Goal: Task Accomplishment & Management: Use online tool/utility

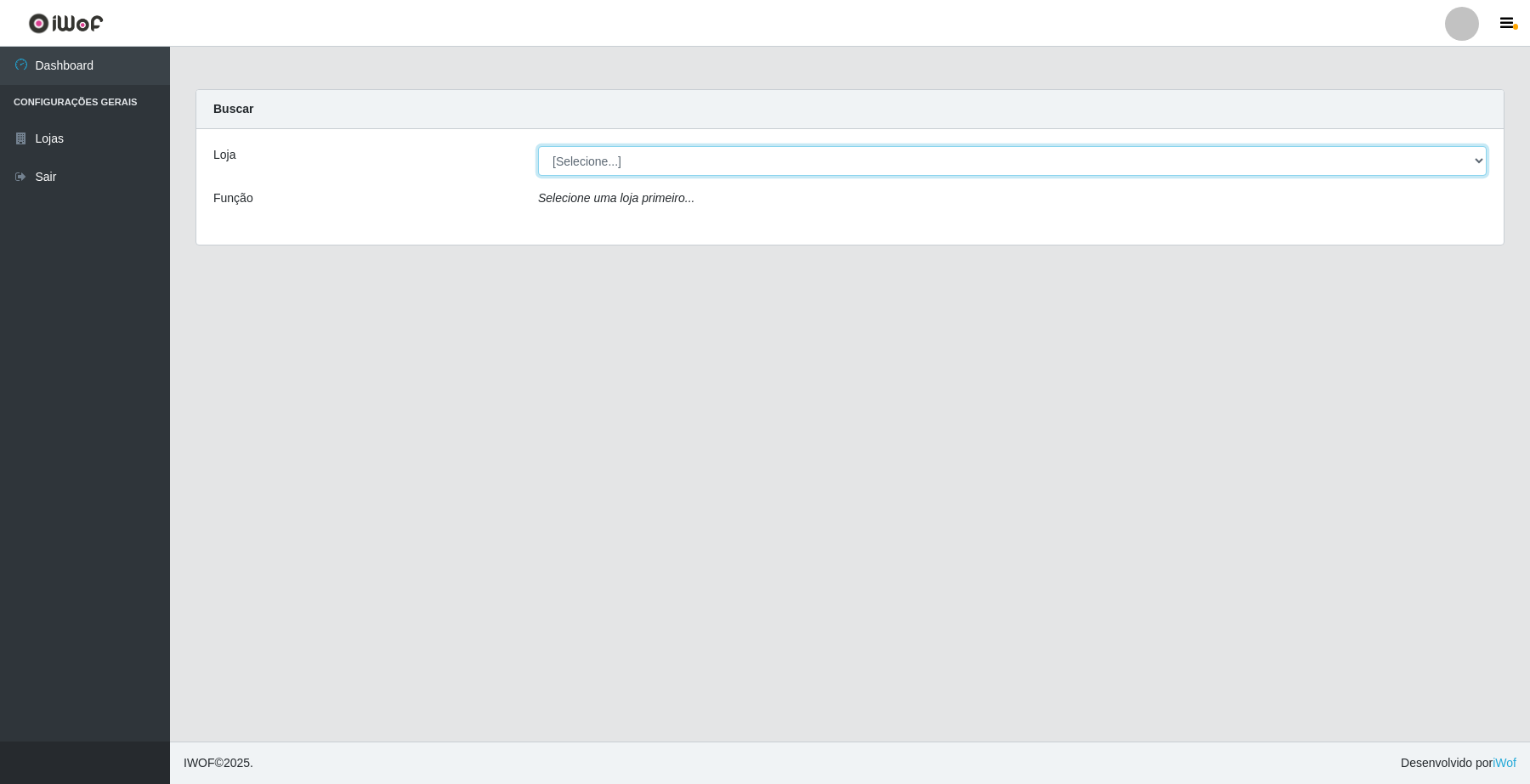
click at [1479, 160] on select "[Selecione...] O Filezão - Centenário" at bounding box center [1012, 160] width 949 height 29
select select "203"
click at [538, 146] on select "[Selecione...] O Filezão - Centenário" at bounding box center [1012, 160] width 949 height 29
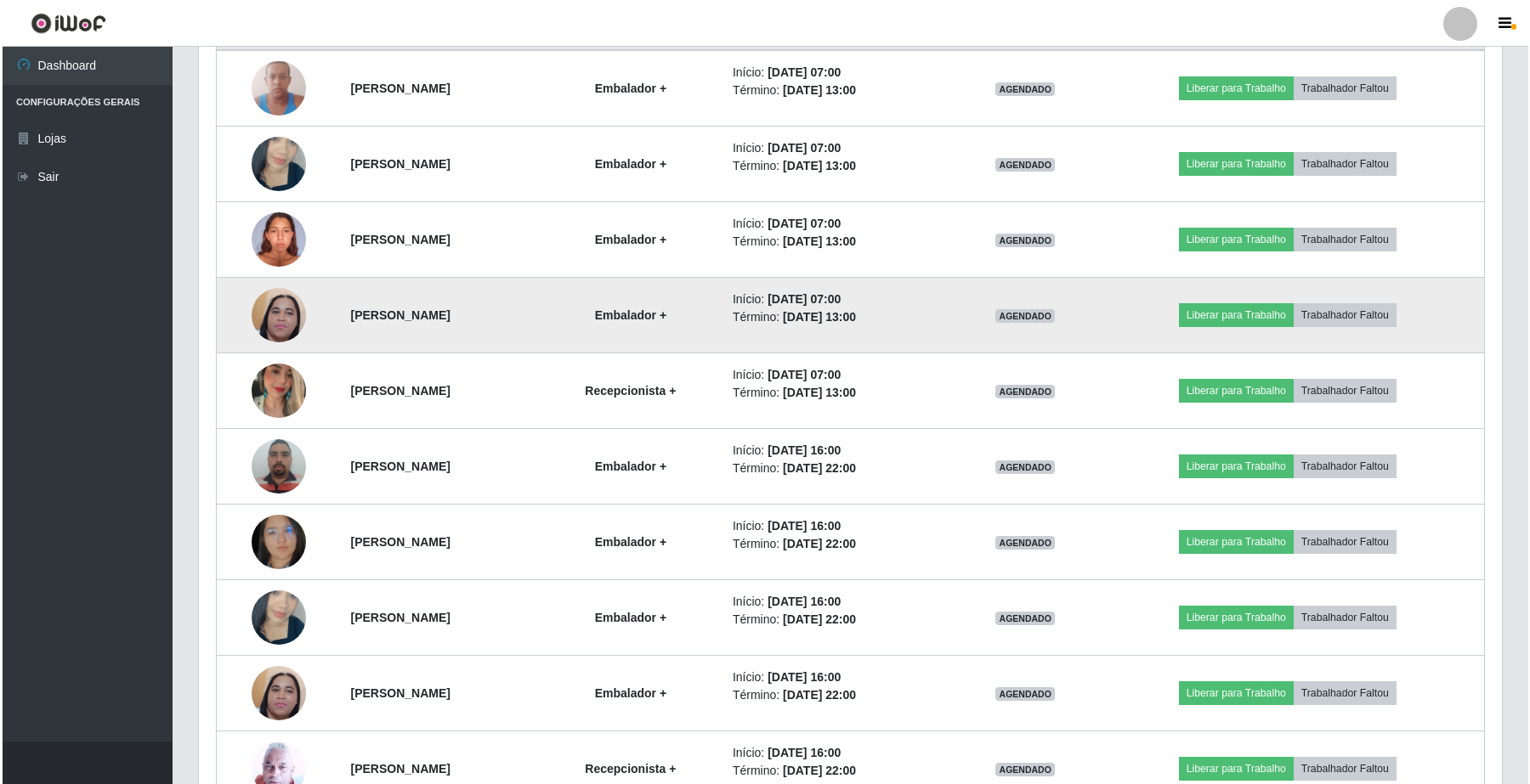
scroll to position [588, 0]
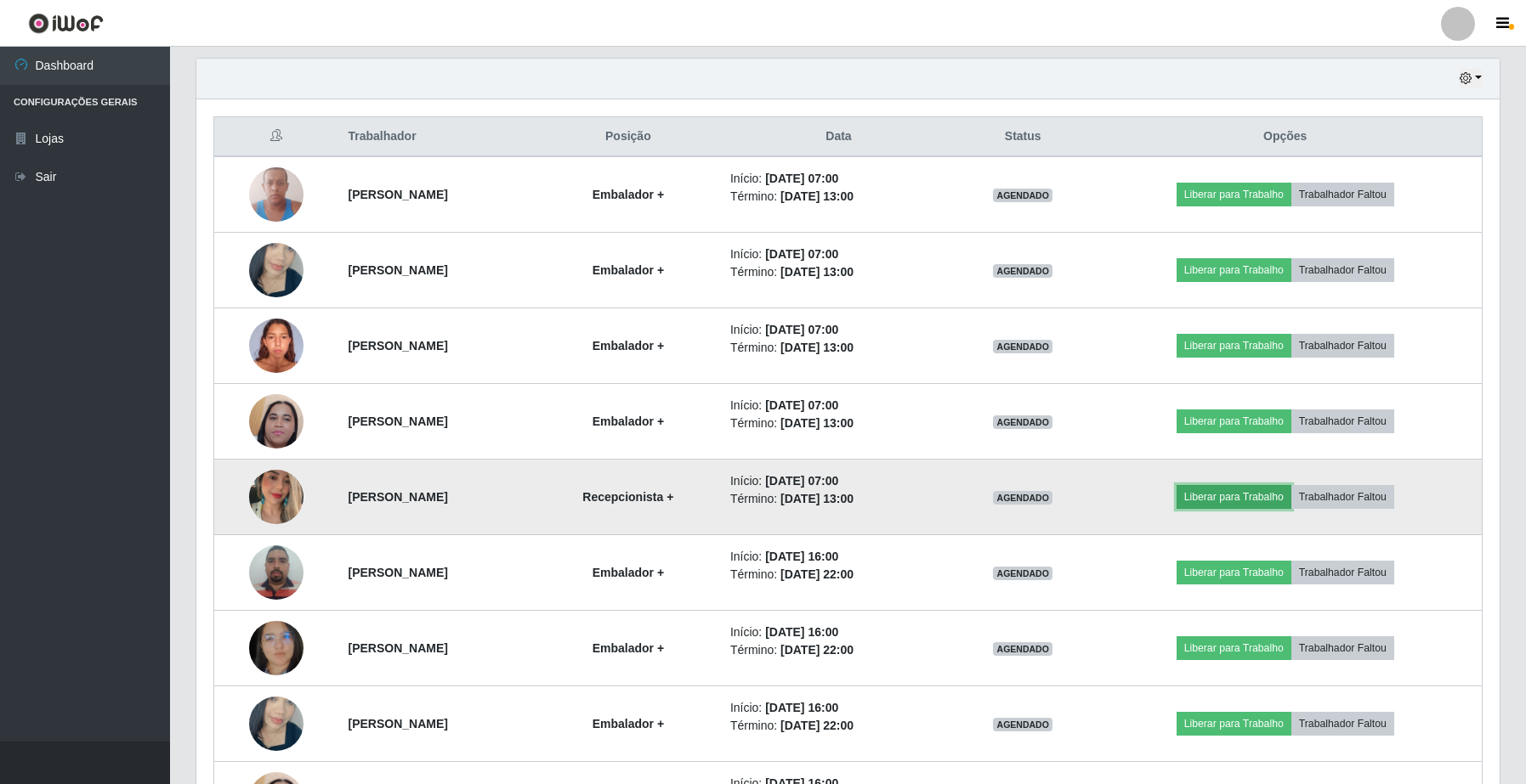
click at [1255, 495] on button "Liberar para Trabalho" at bounding box center [1233, 497] width 115 height 24
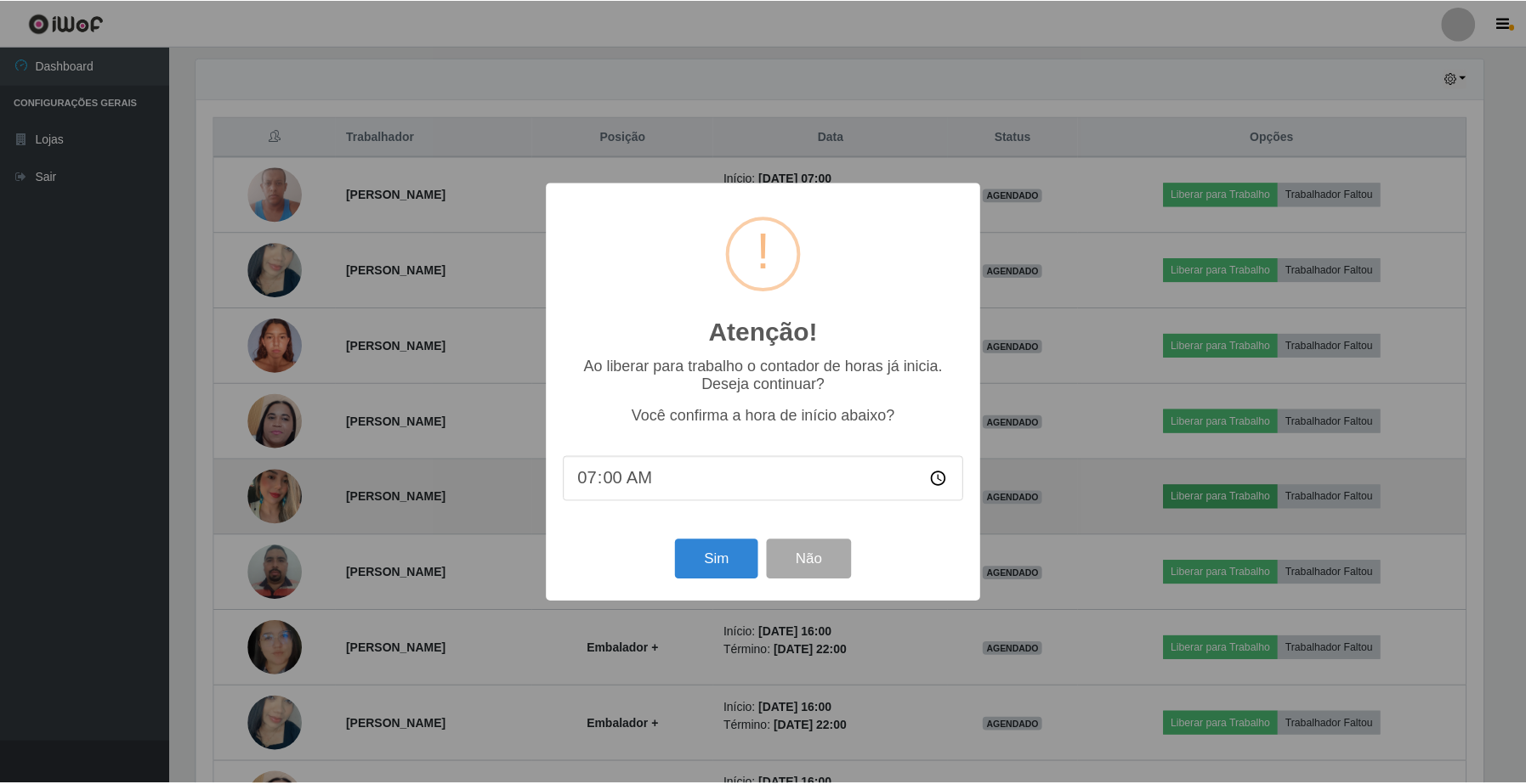
scroll to position [353, 1290]
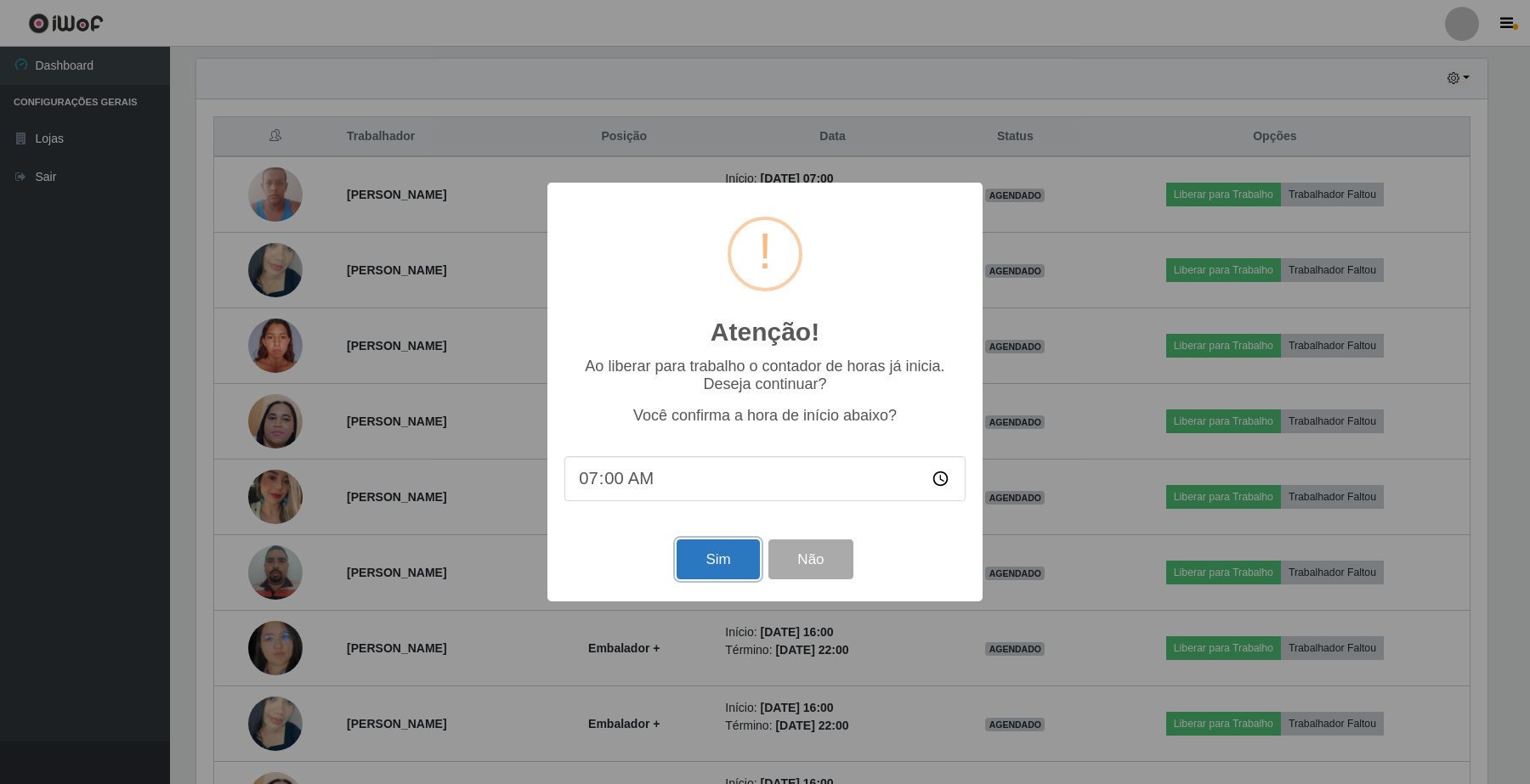
click at [719, 561] on button "Sim" at bounding box center [717, 559] width 83 height 40
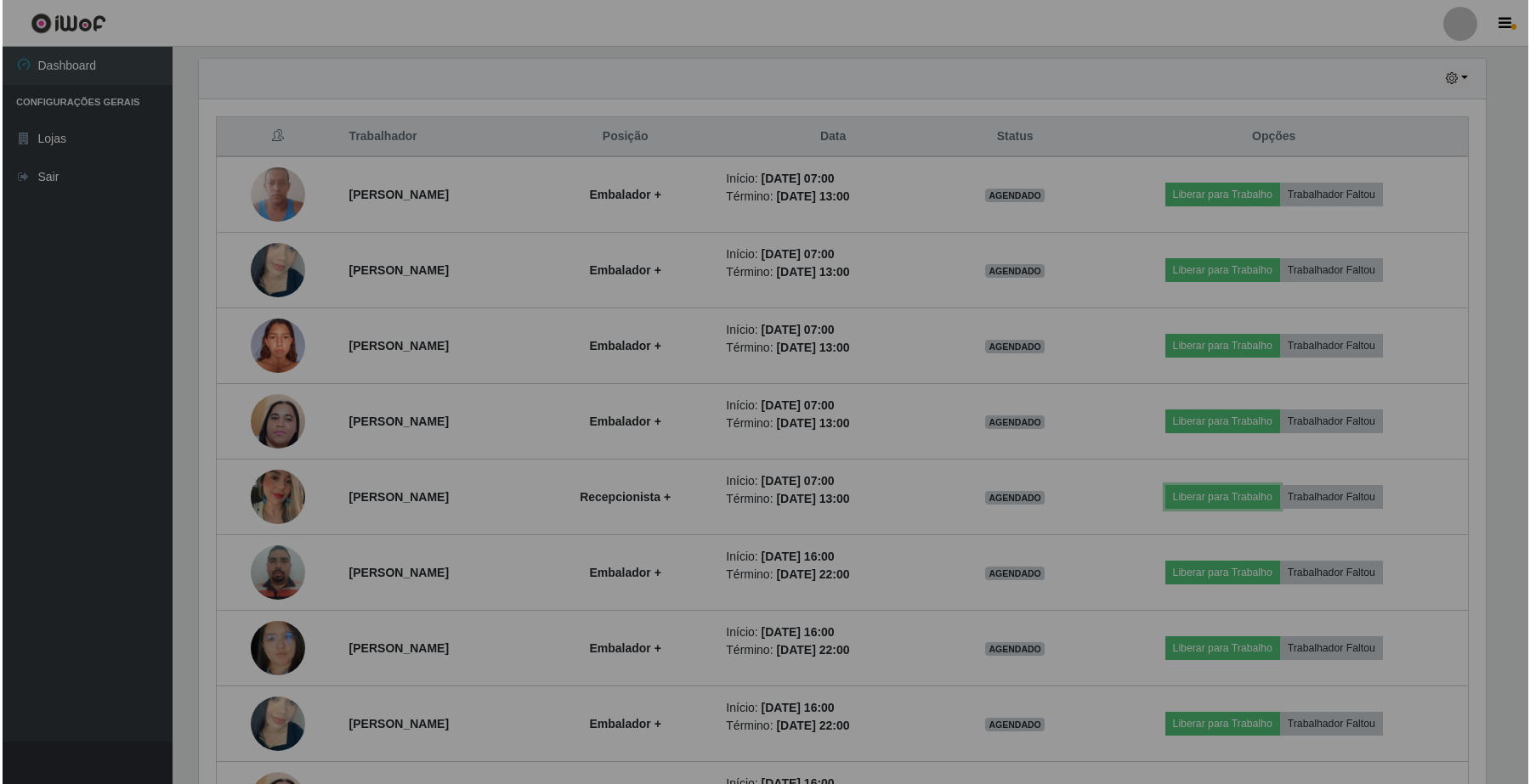
scroll to position [353, 1302]
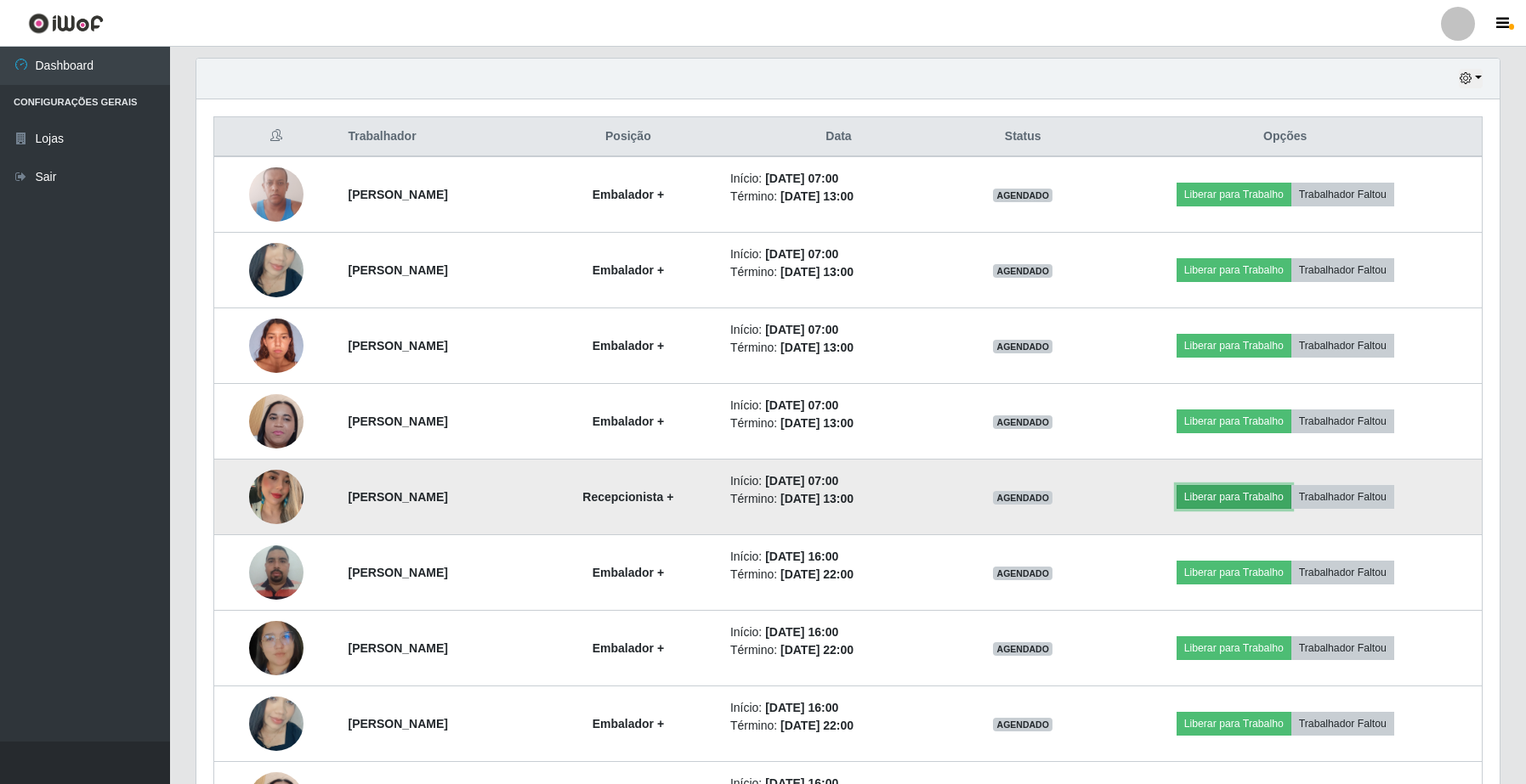
click at [1251, 496] on button "Liberar para Trabalho" at bounding box center [1233, 497] width 115 height 24
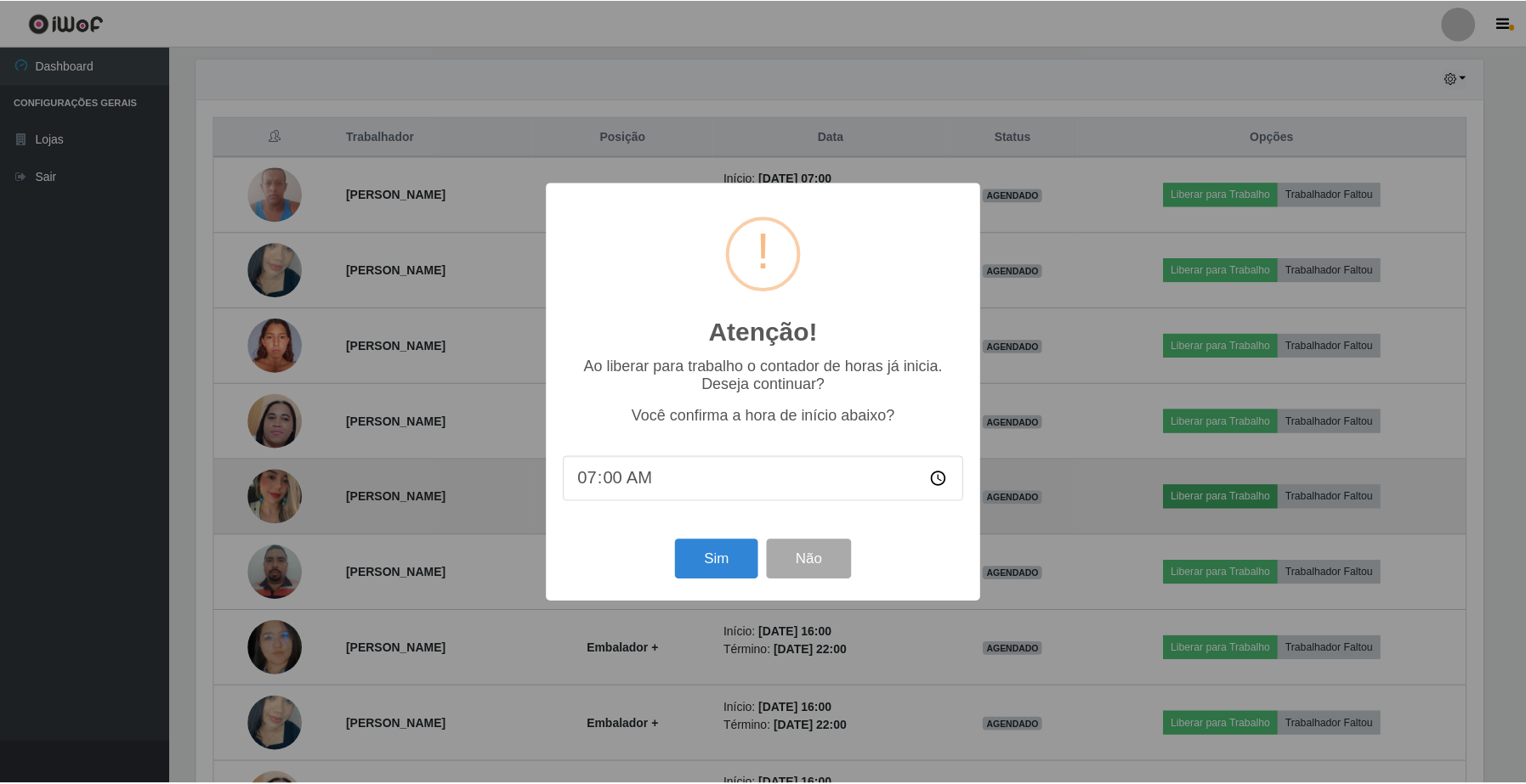
scroll to position [353, 1290]
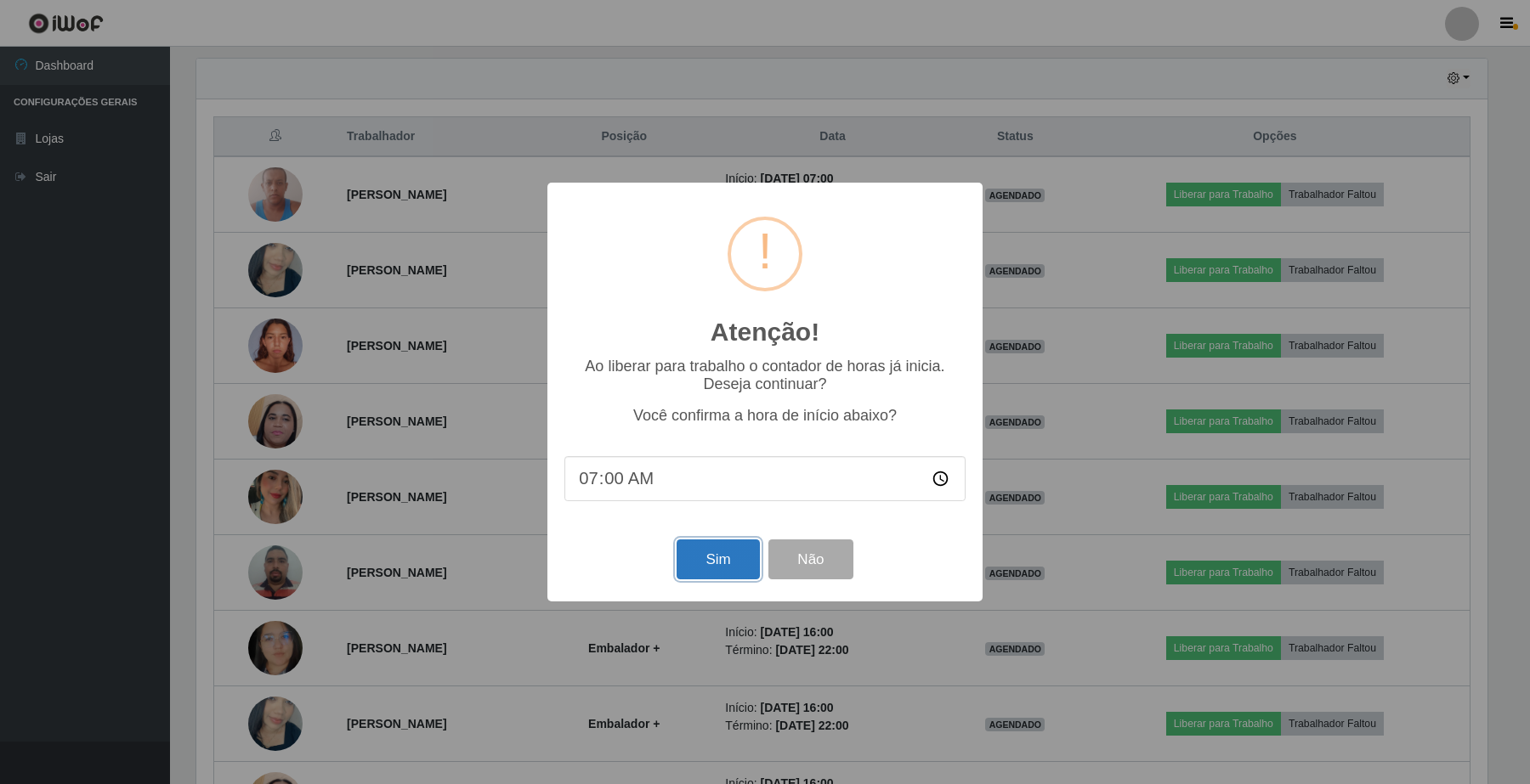
click at [701, 558] on button "Sim" at bounding box center [717, 559] width 83 height 40
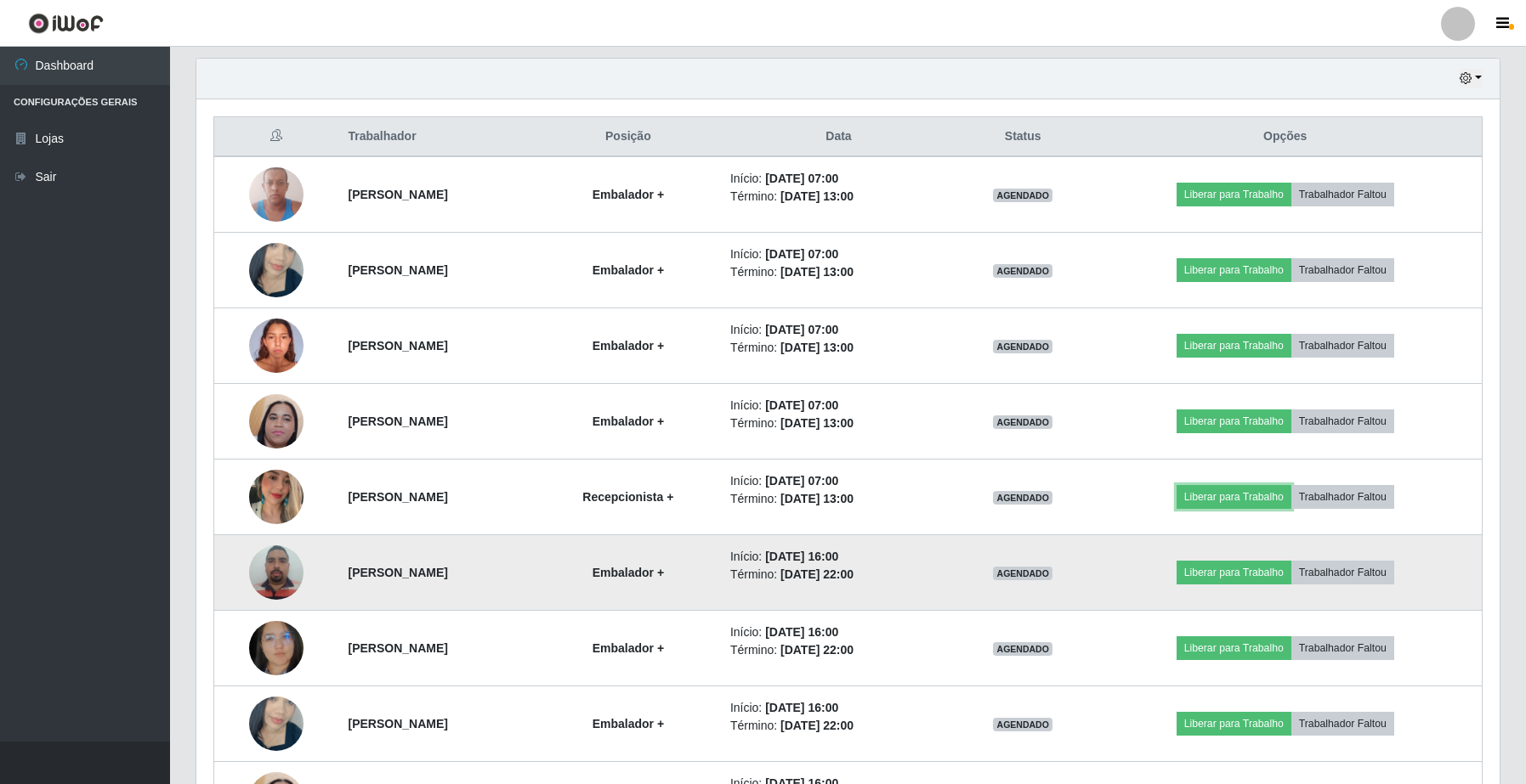
scroll to position [800, 0]
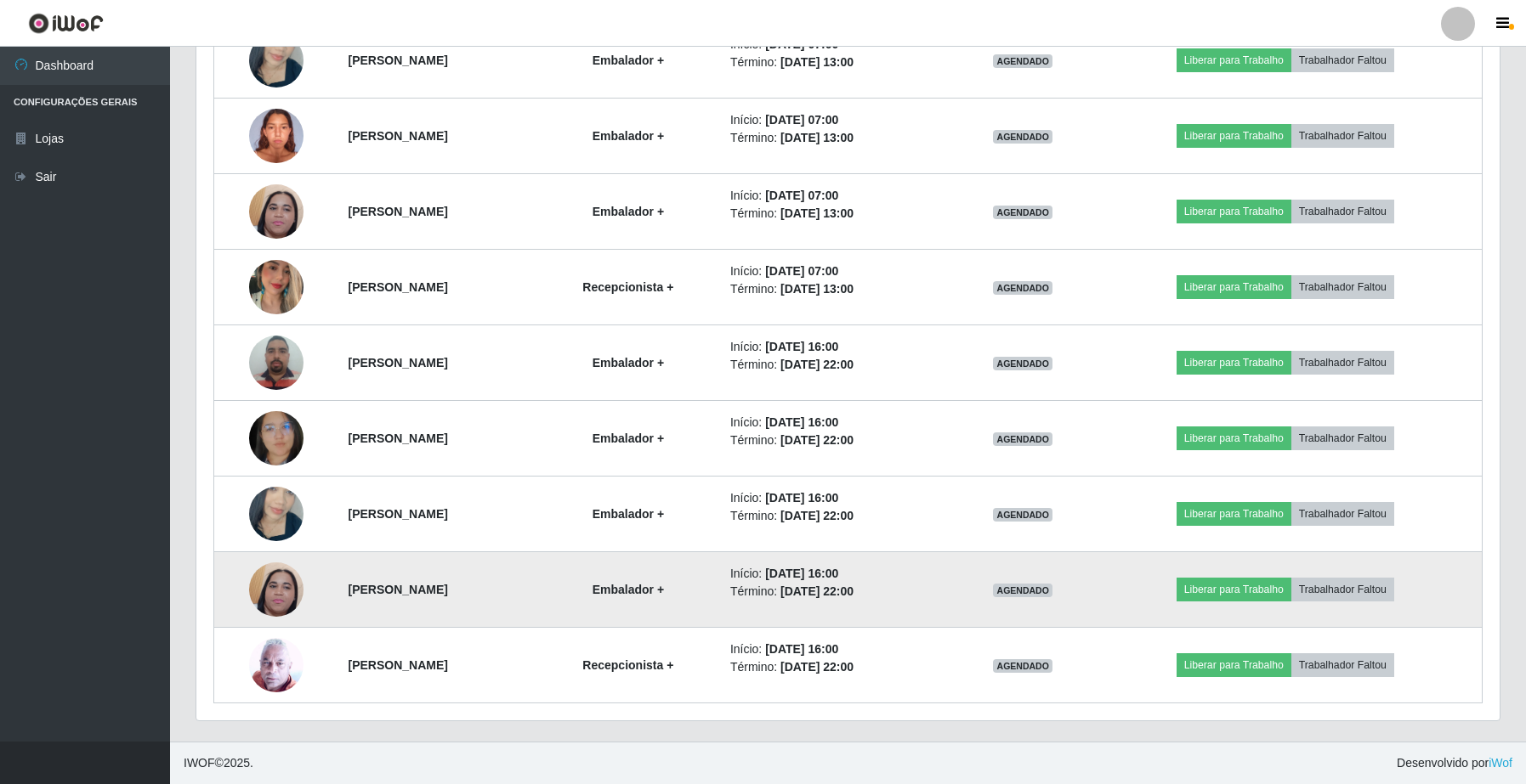
click at [1402, 623] on td "Liberar para Trabalho Trabalhador Faltou" at bounding box center [1285, 590] width 394 height 76
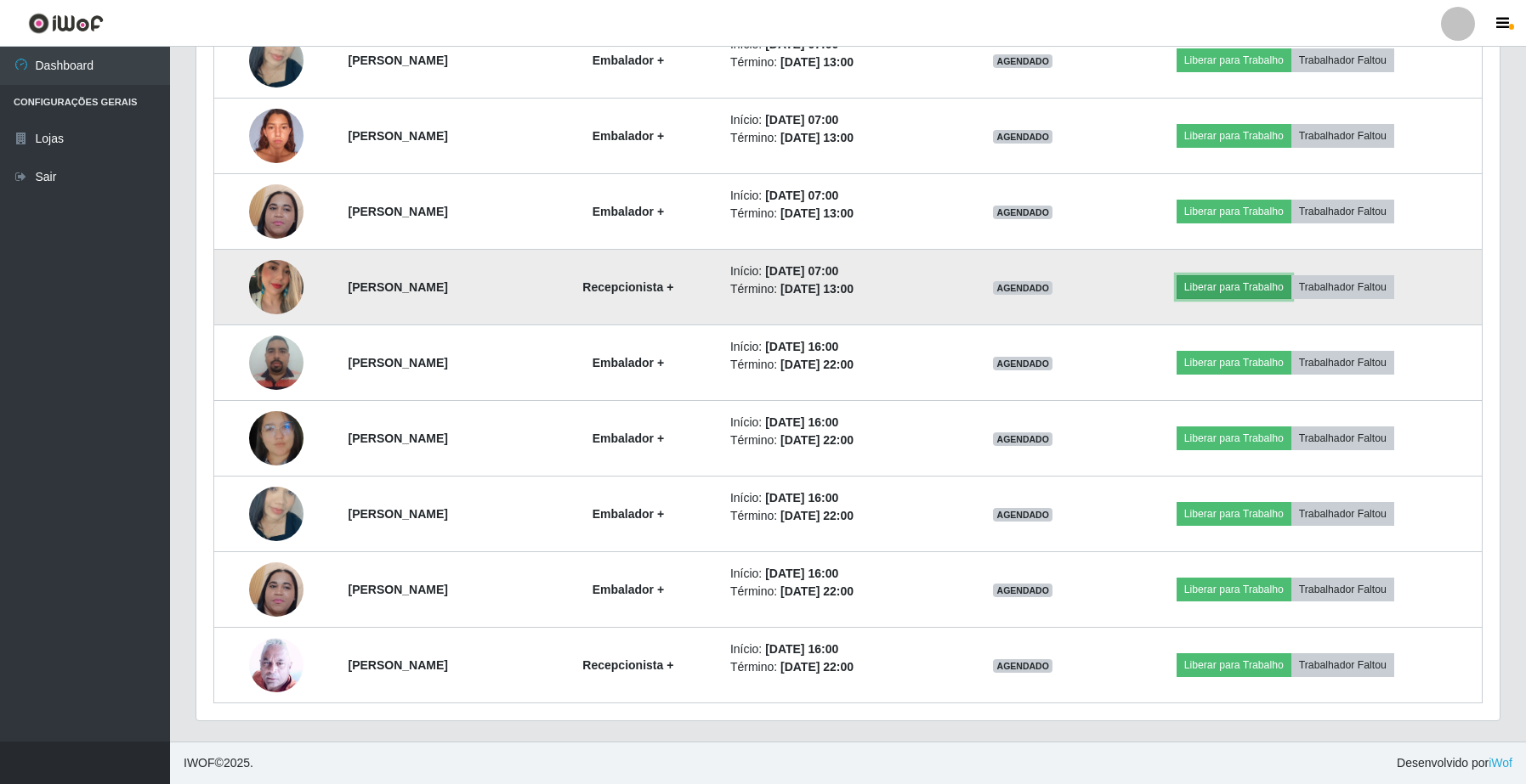
click at [1259, 297] on button "Liberar para Trabalho" at bounding box center [1233, 287] width 115 height 24
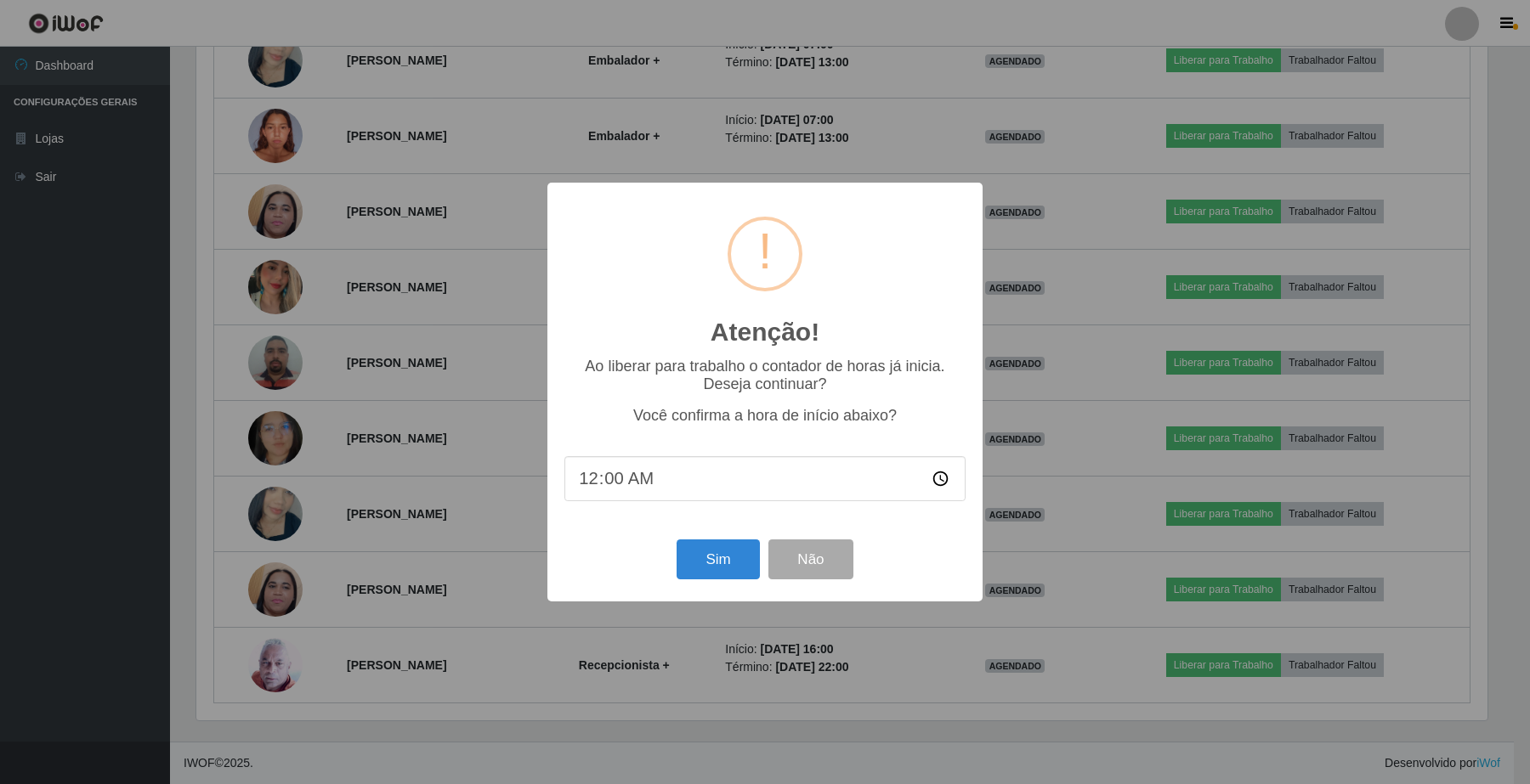
type input "07:00"
click at [716, 572] on button "Sim" at bounding box center [717, 559] width 83 height 40
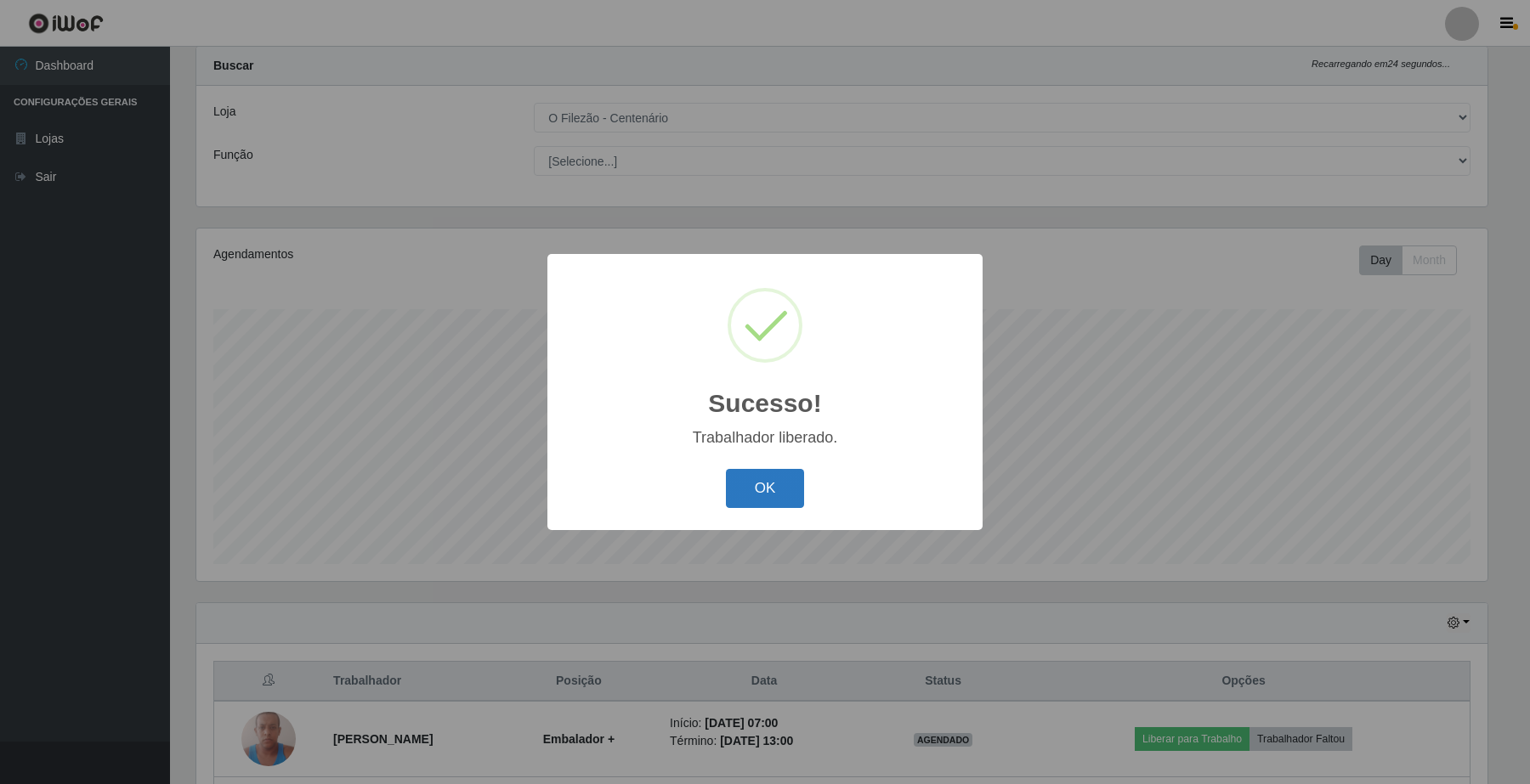
click at [779, 495] on button "OK" at bounding box center [765, 489] width 79 height 40
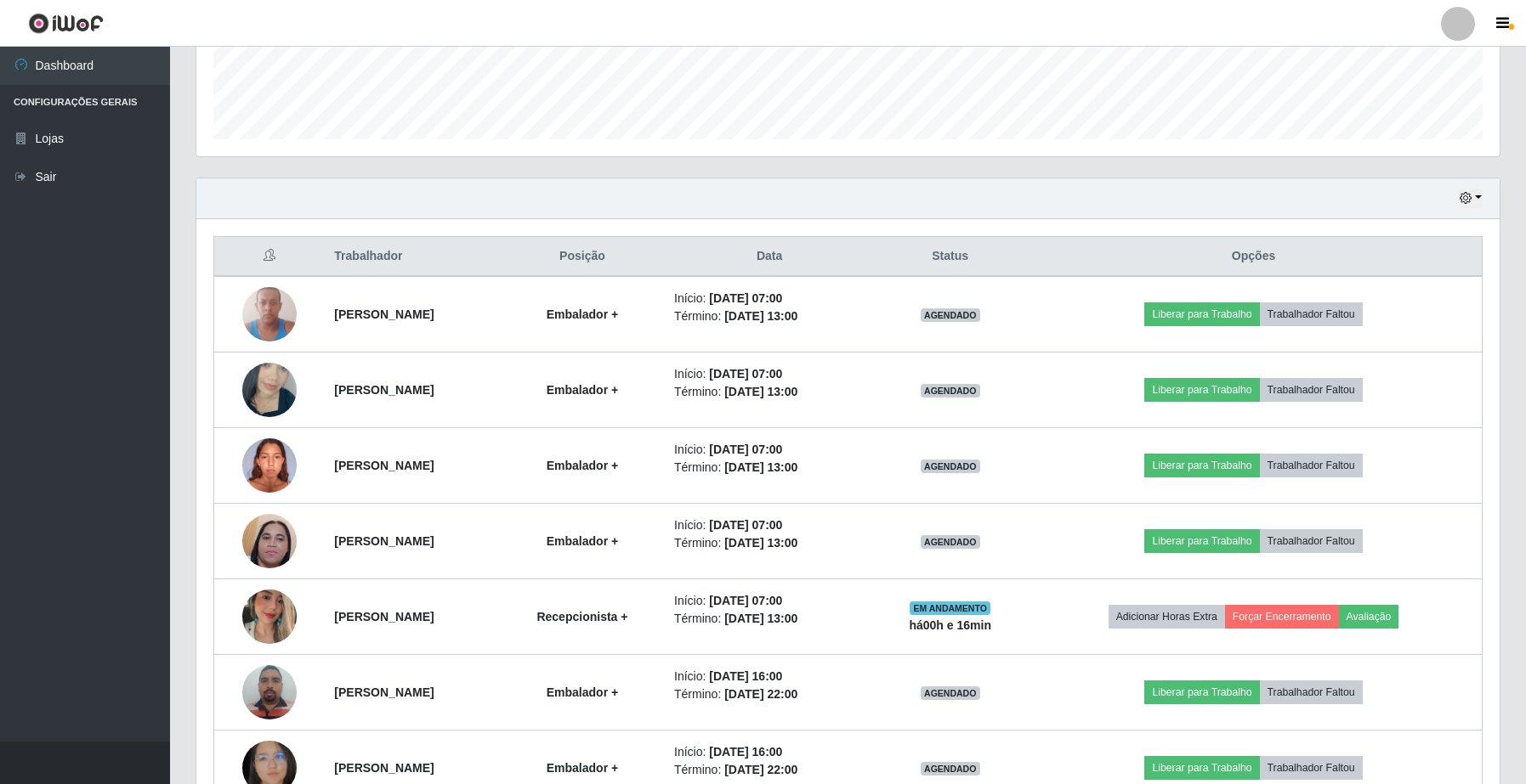
scroll to position [362, 0]
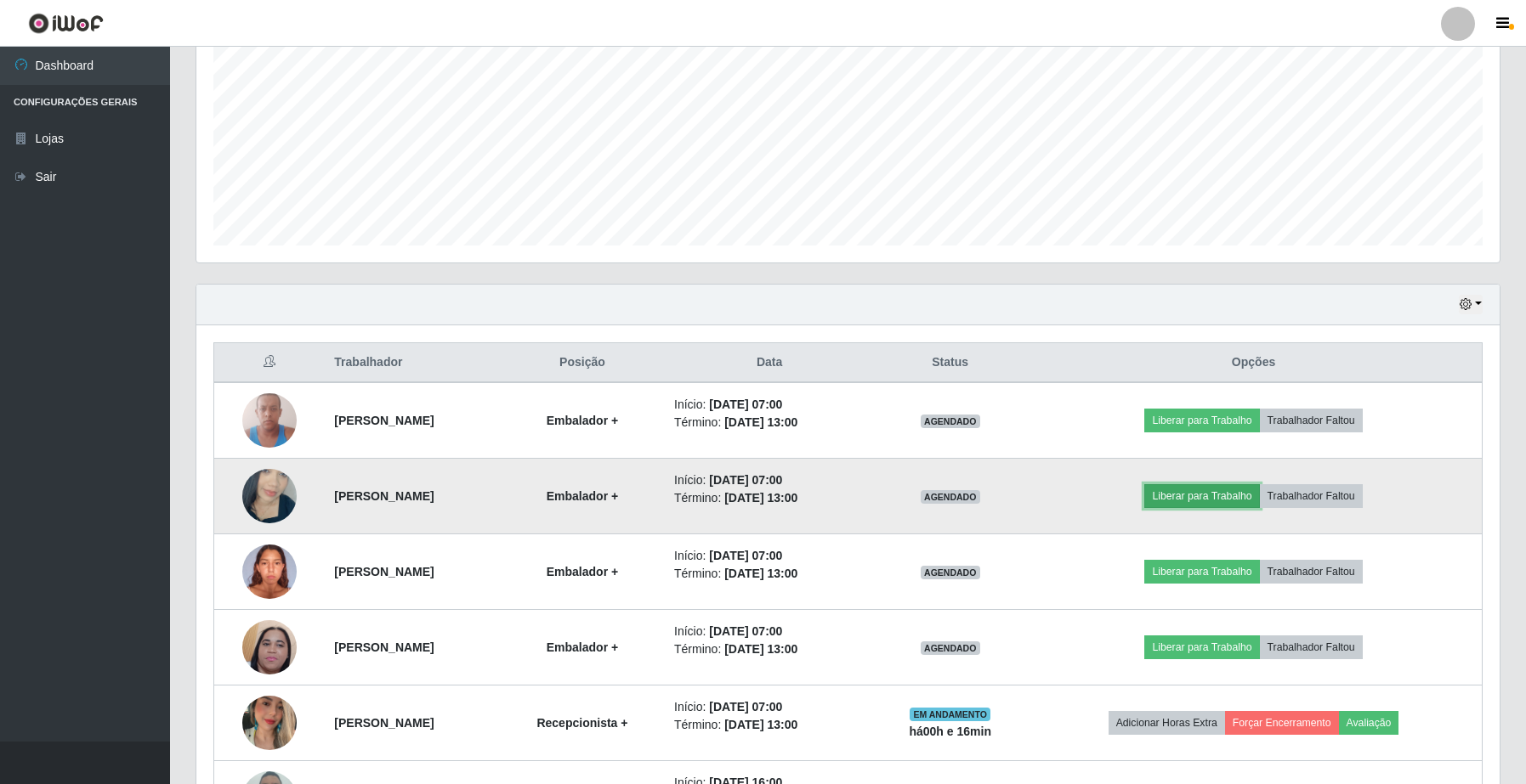
click at [1229, 489] on button "Liberar para Trabalho" at bounding box center [1201, 496] width 115 height 24
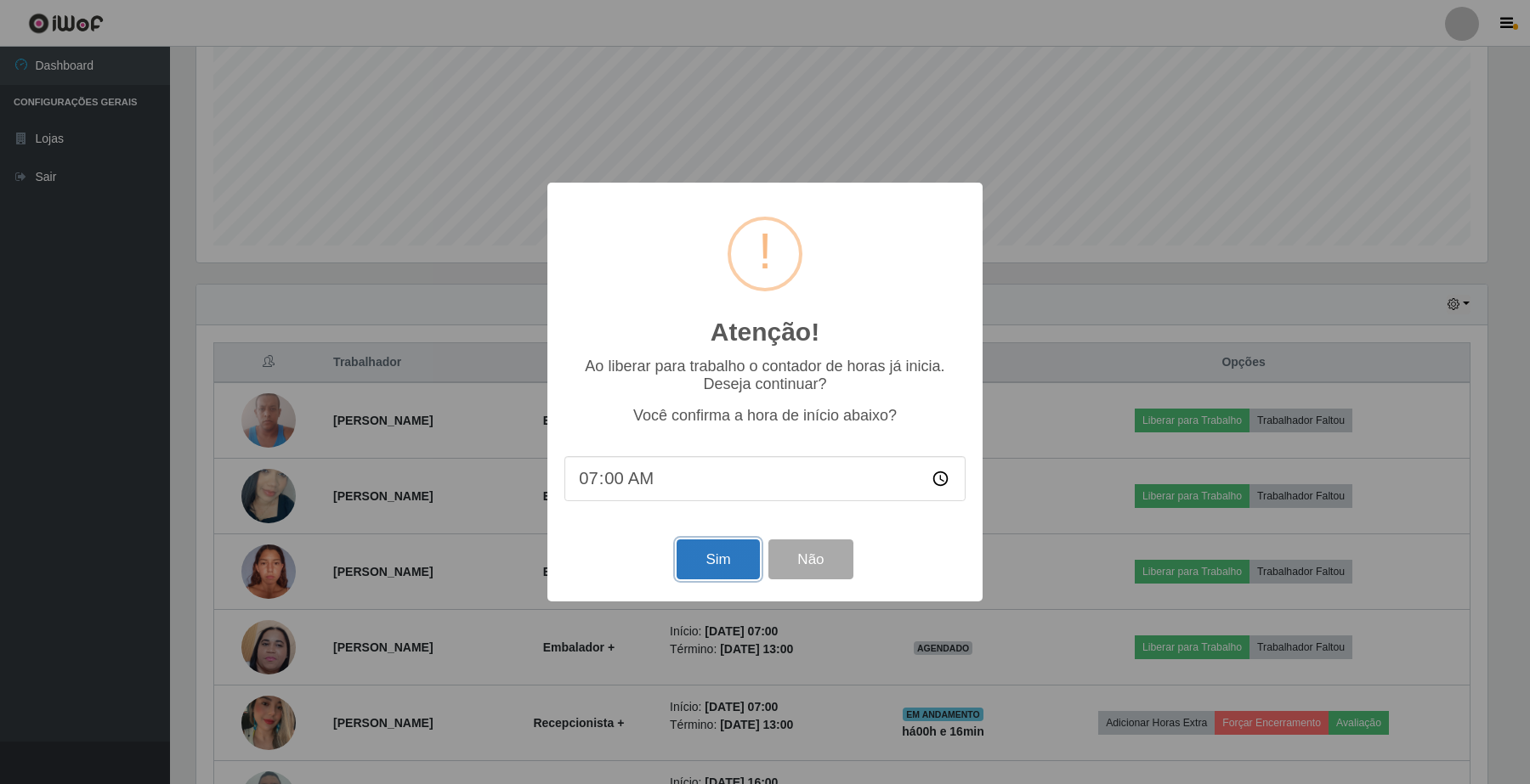
click at [709, 554] on button "Sim" at bounding box center [717, 559] width 83 height 40
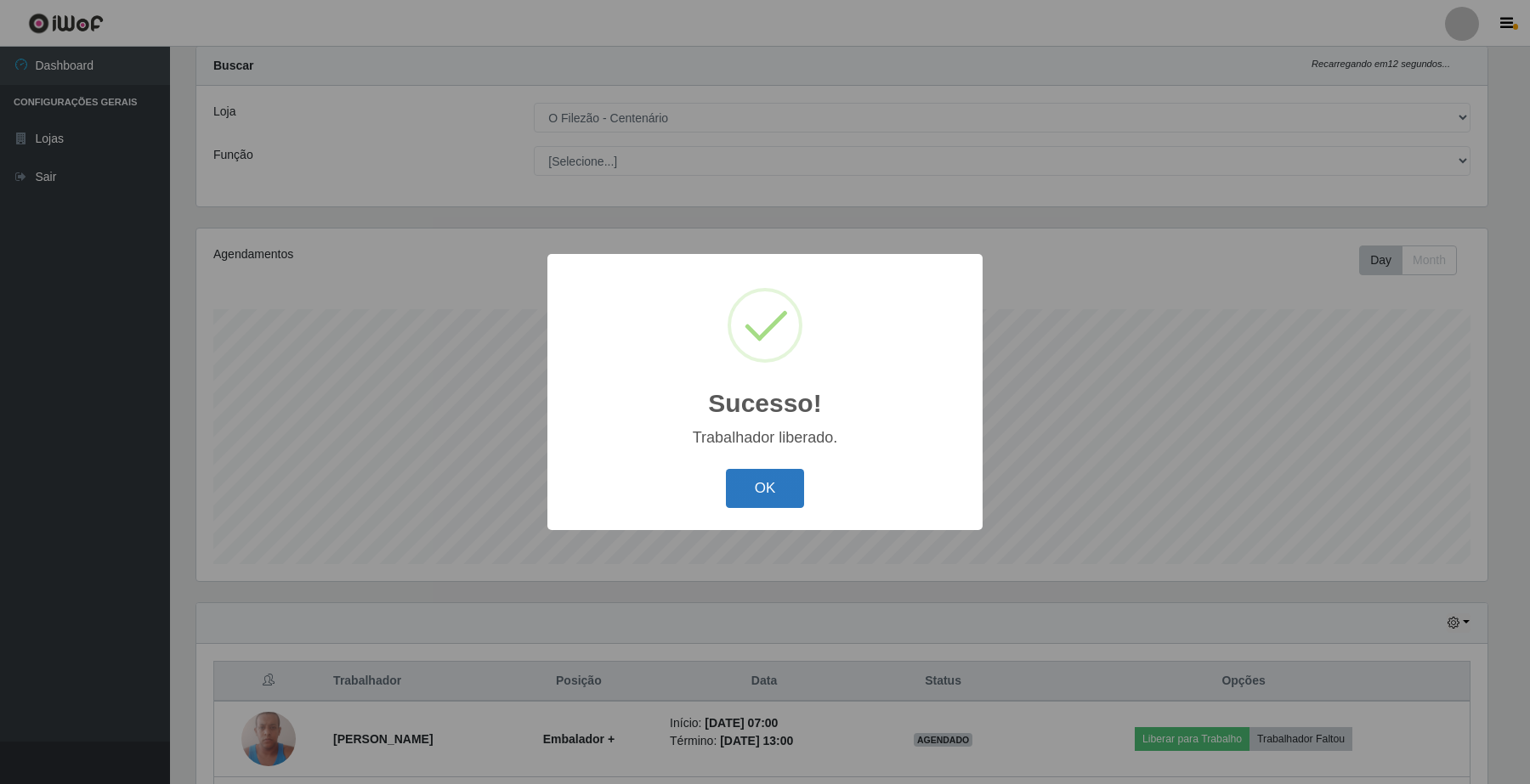
click at [789, 474] on button "OK" at bounding box center [765, 489] width 79 height 40
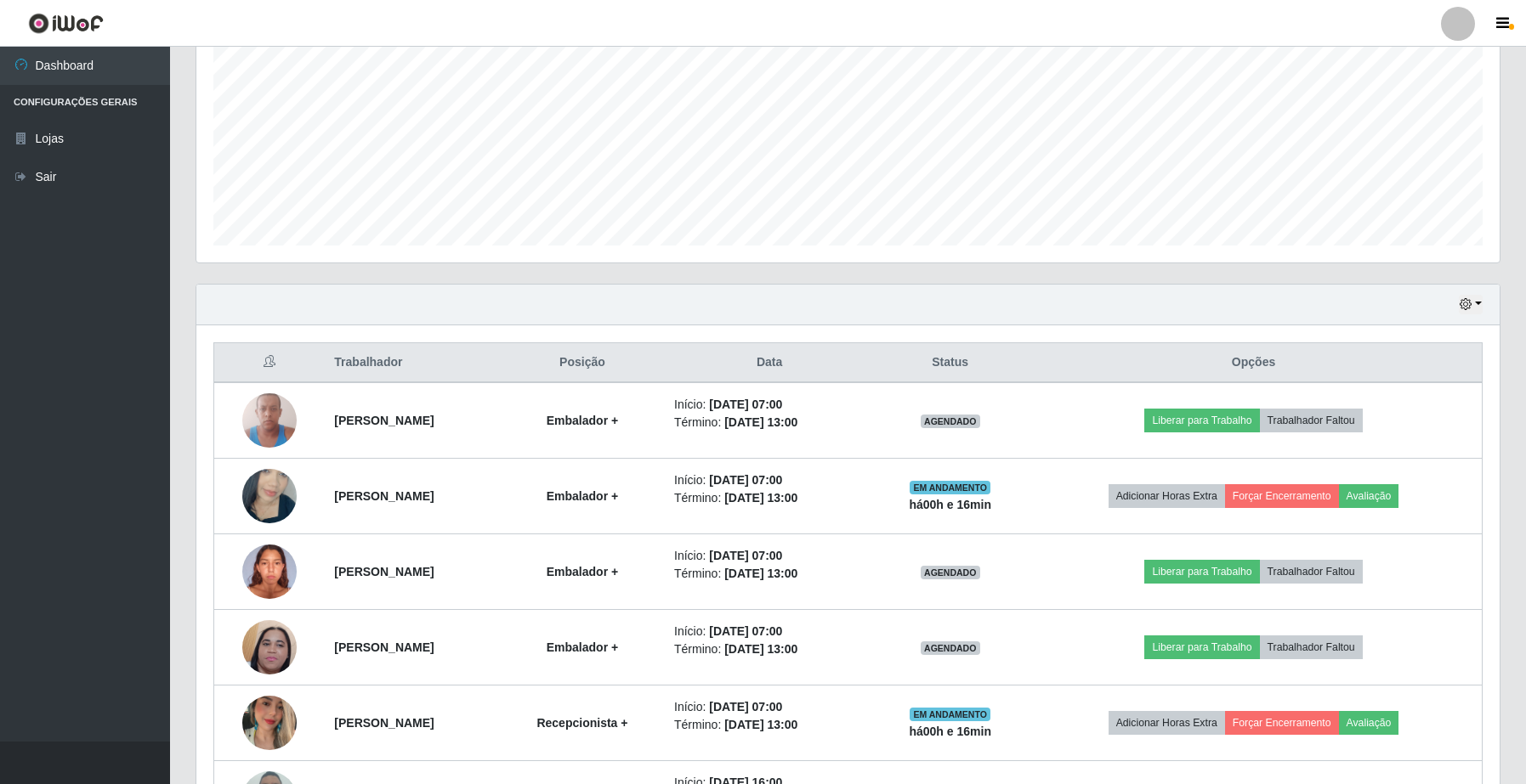
scroll to position [574, 0]
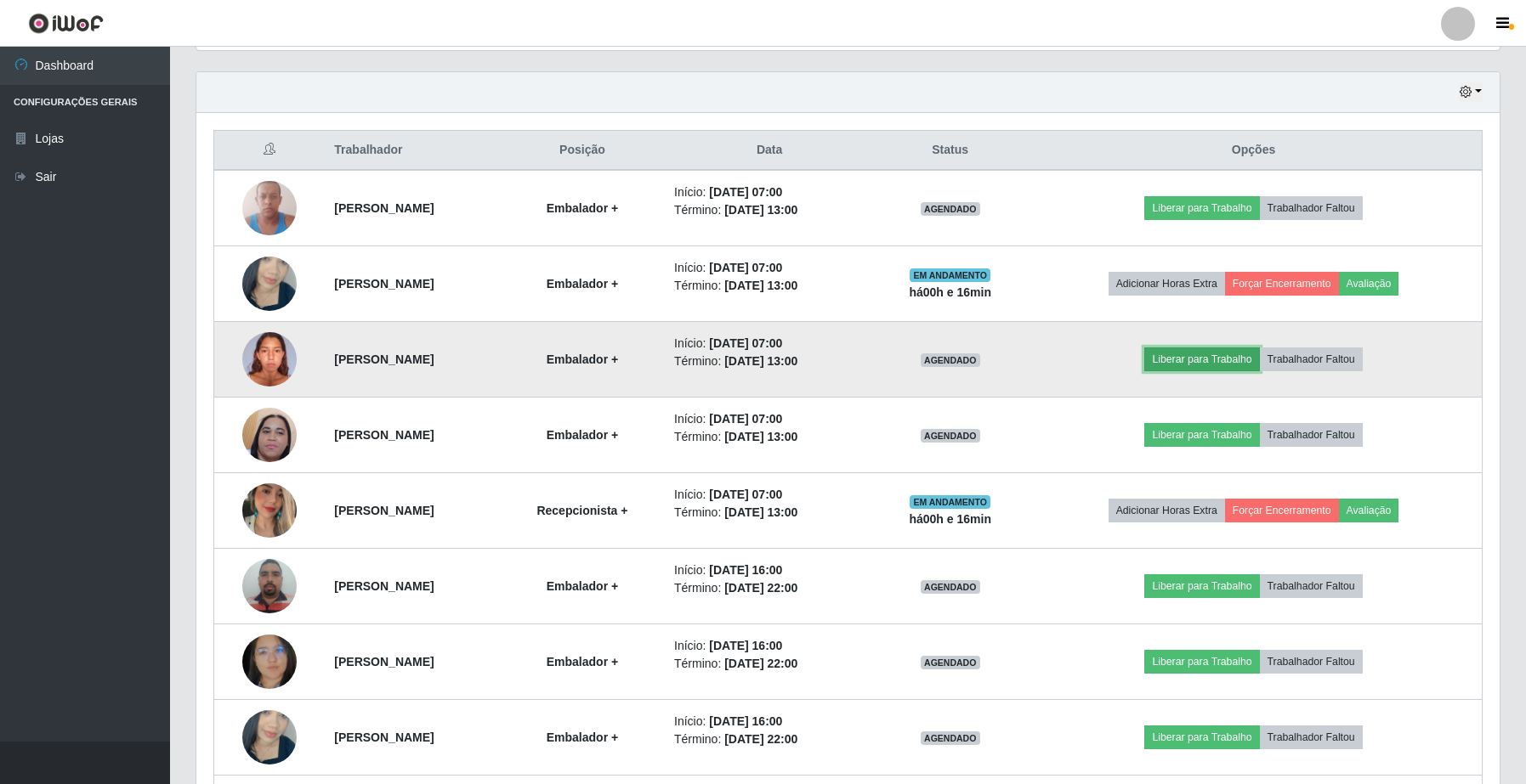
click at [1247, 366] on button "Liberar para Trabalho" at bounding box center [1201, 360] width 115 height 24
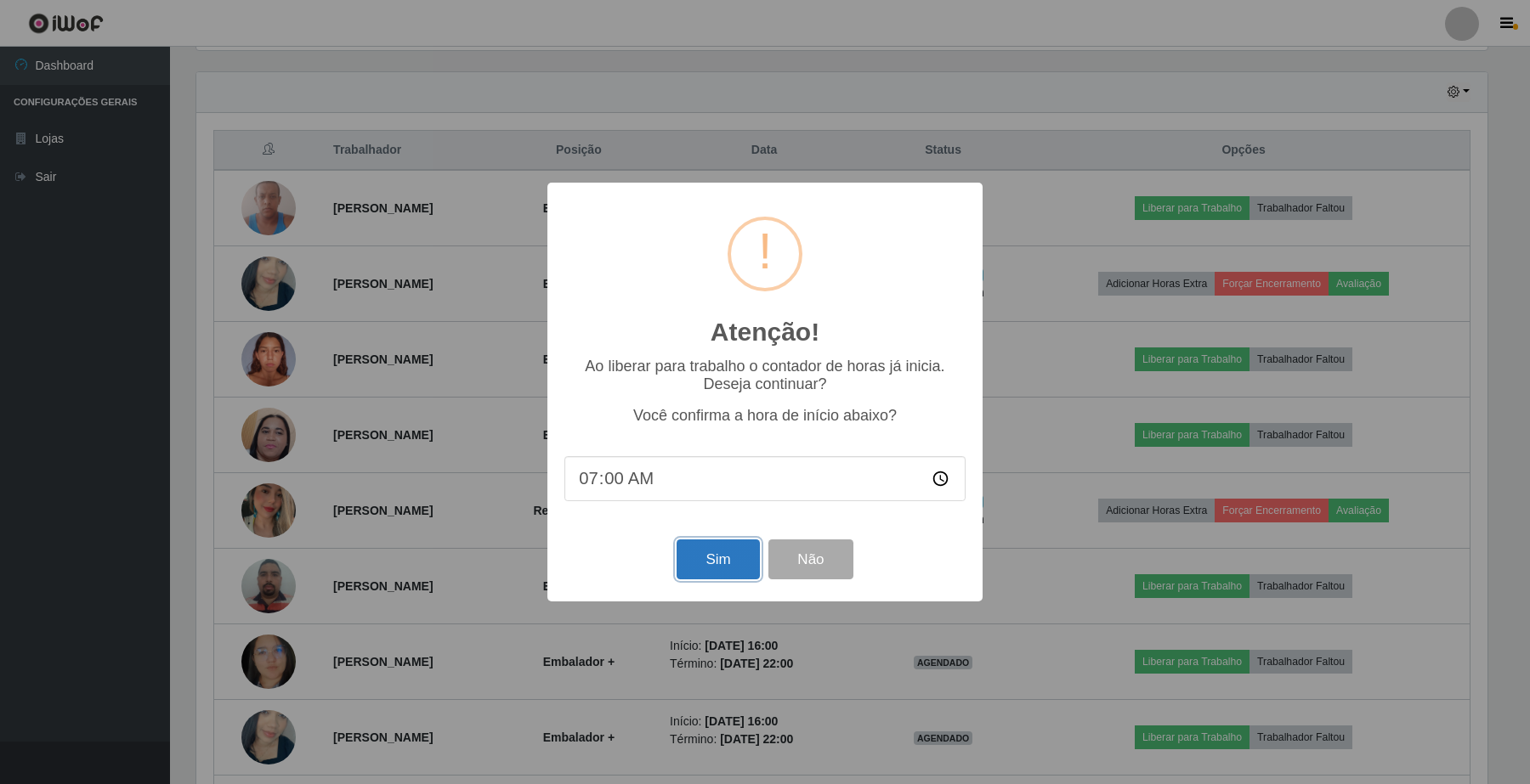
click at [704, 566] on button "Sim" at bounding box center [717, 559] width 83 height 40
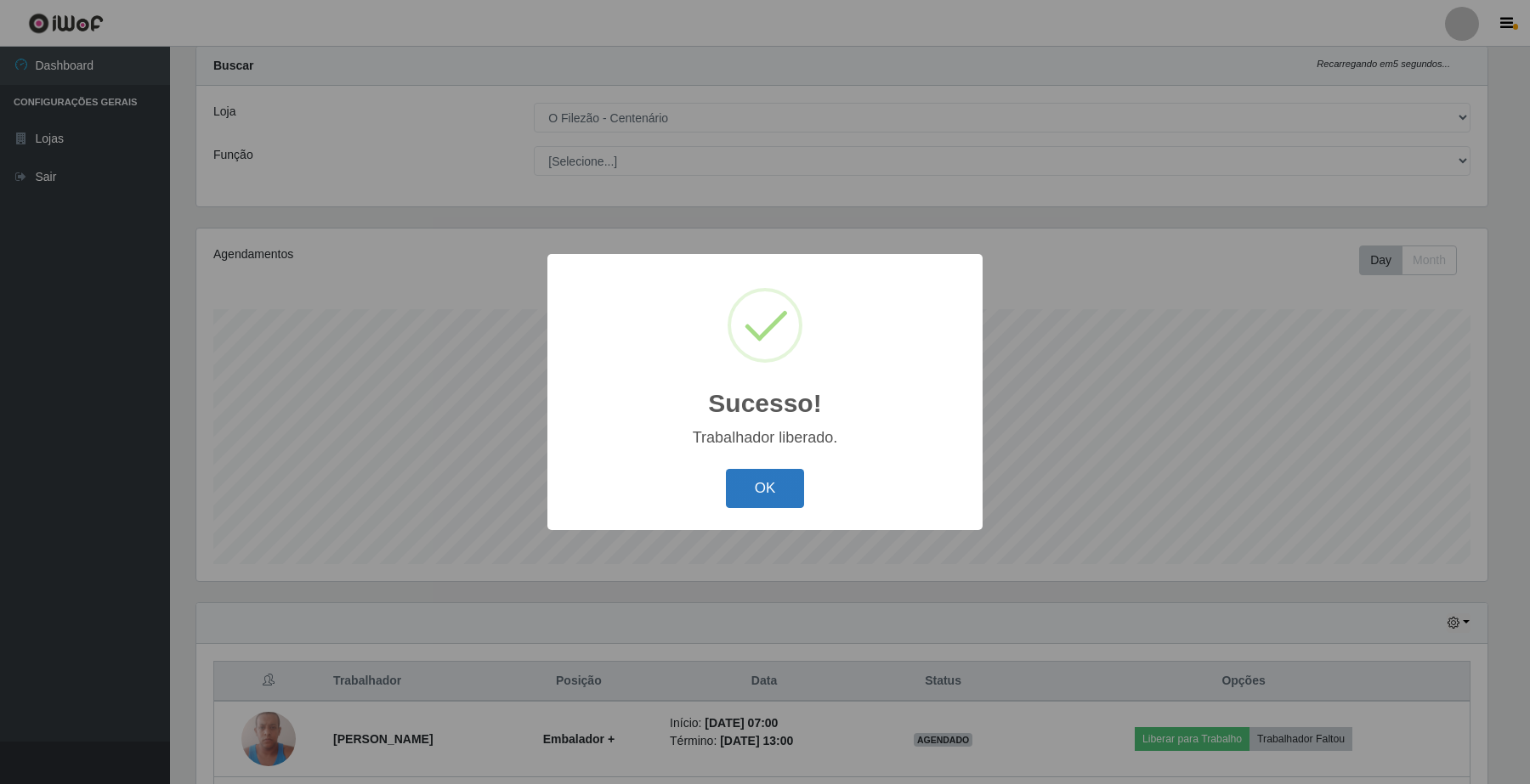
click at [749, 487] on button "OK" at bounding box center [765, 489] width 79 height 40
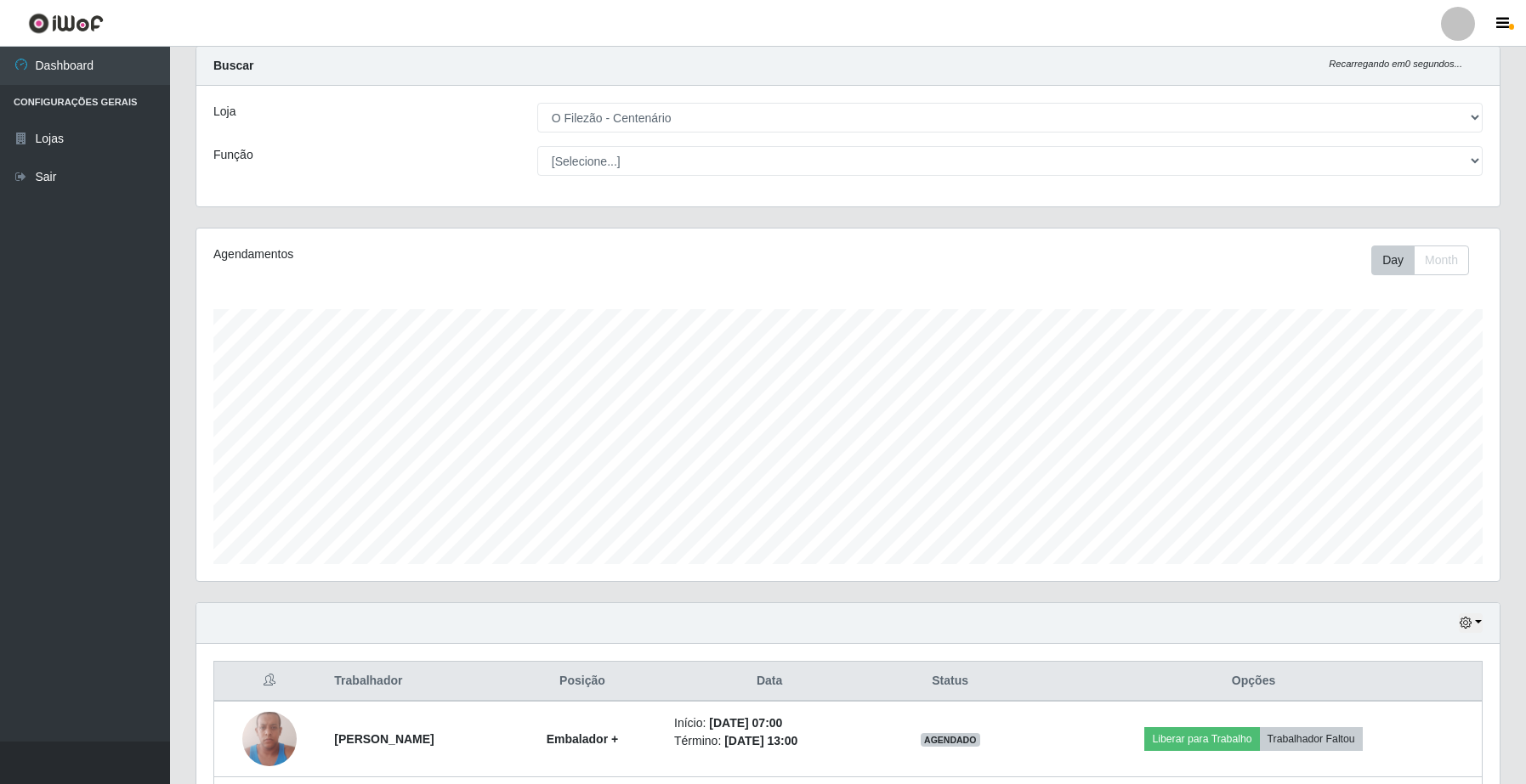
scroll to position [787, 0]
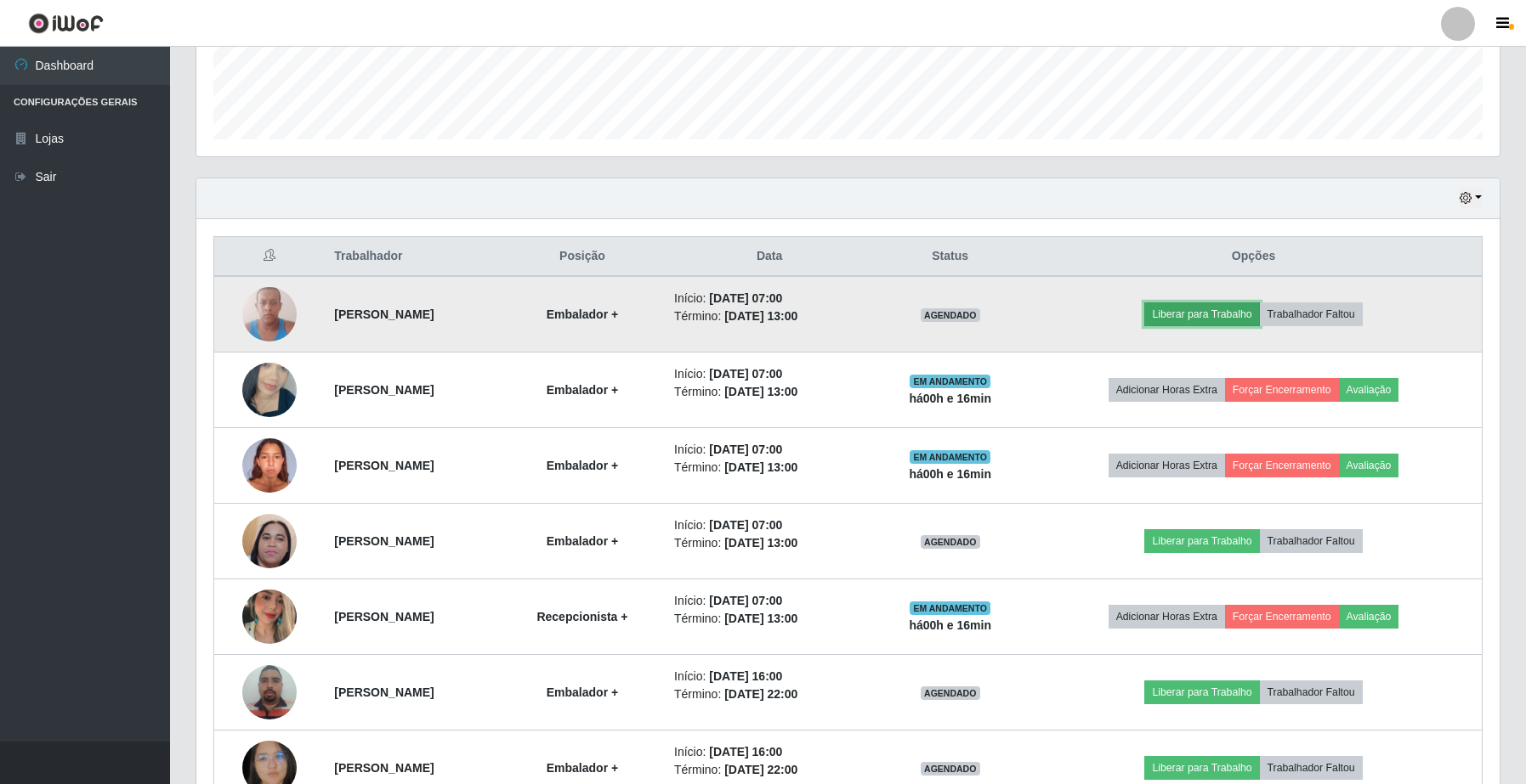
click at [1231, 306] on button "Liberar para Trabalho" at bounding box center [1201, 314] width 115 height 24
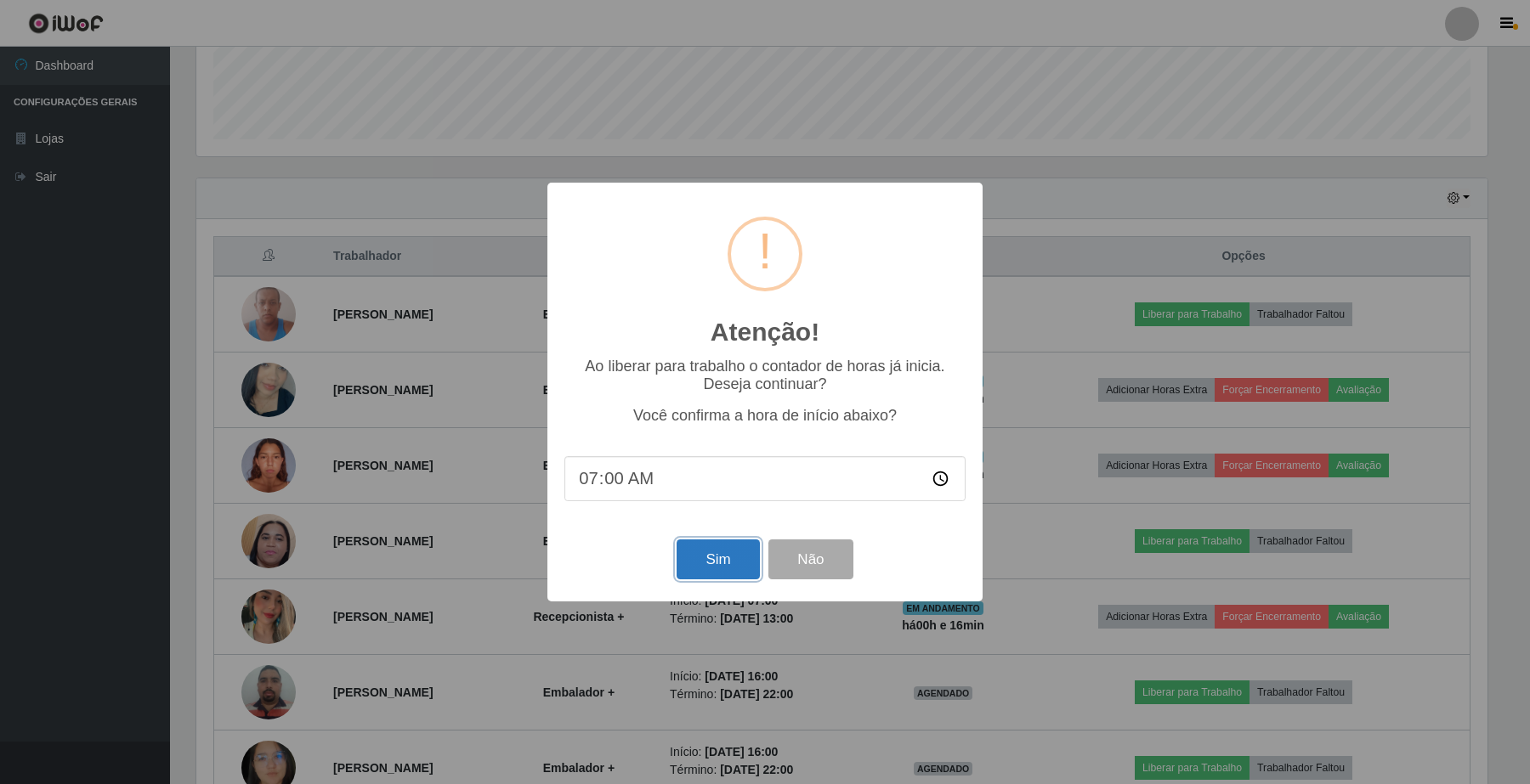
click at [707, 566] on button "Sim" at bounding box center [717, 559] width 83 height 40
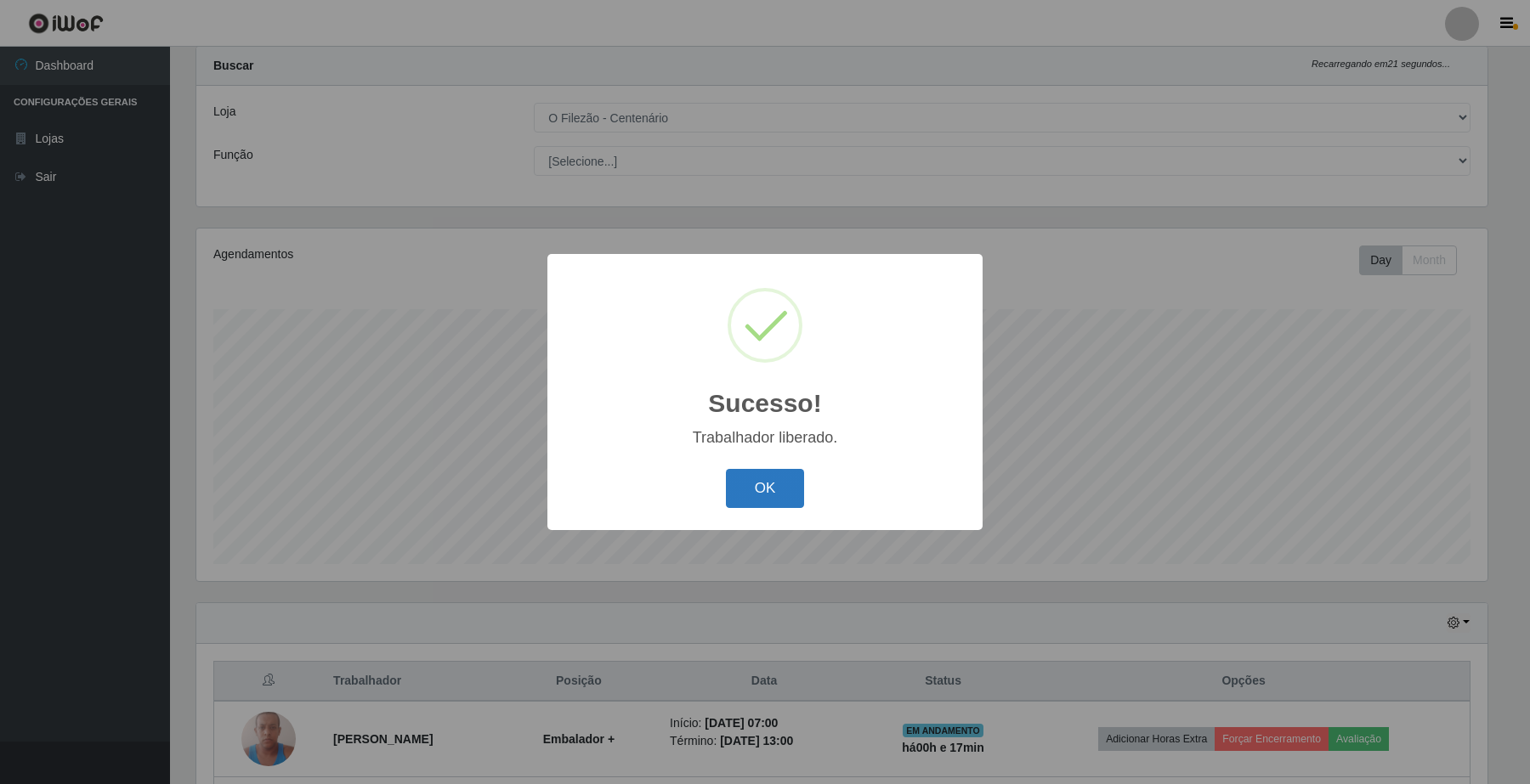
click at [773, 477] on button "OK" at bounding box center [765, 489] width 79 height 40
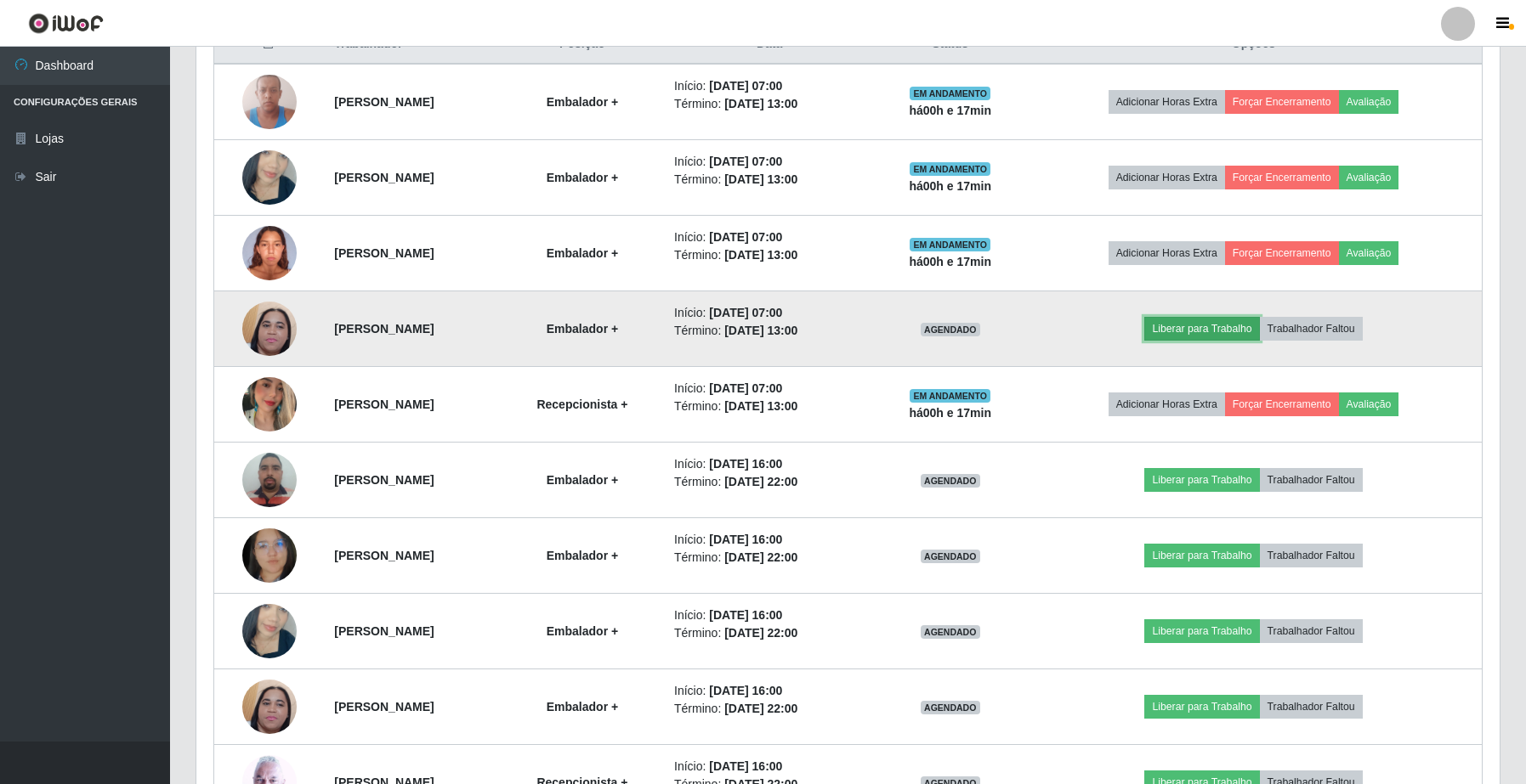
click at [1243, 337] on button "Liberar para Trabalho" at bounding box center [1201, 328] width 115 height 24
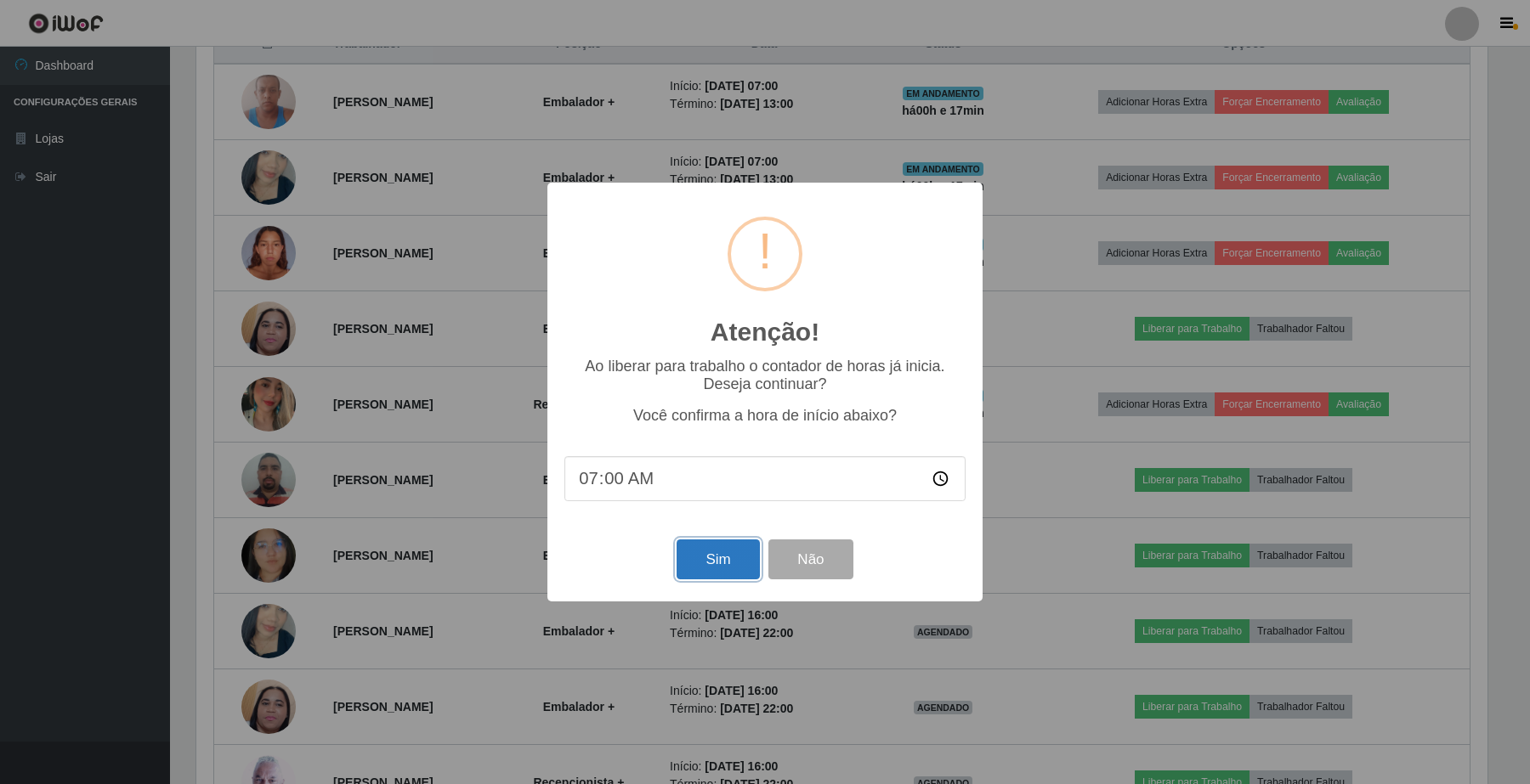
click at [718, 572] on button "Sim" at bounding box center [717, 559] width 83 height 40
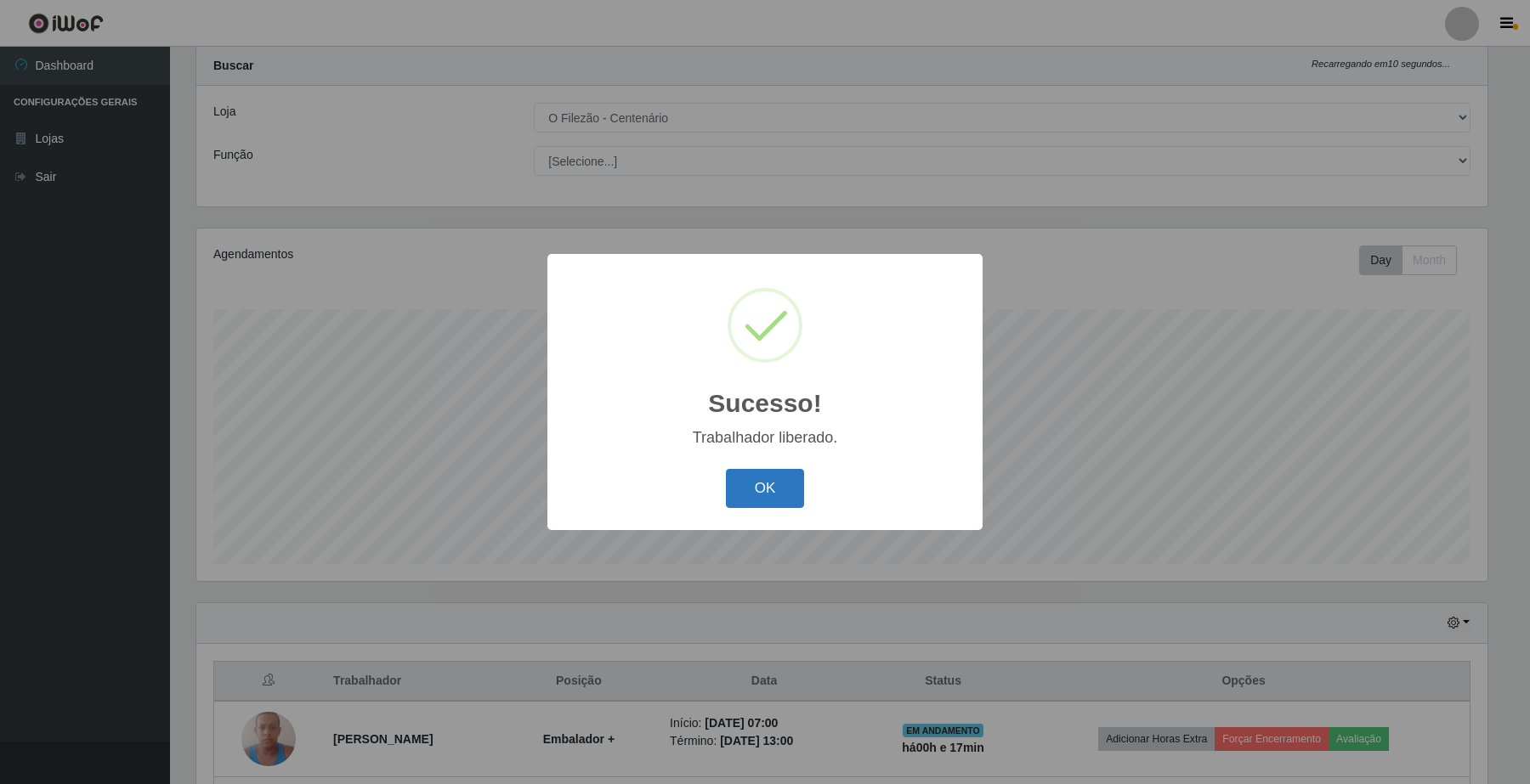
click at [774, 482] on button "OK" at bounding box center [765, 489] width 79 height 40
